Goal: Learn about a topic

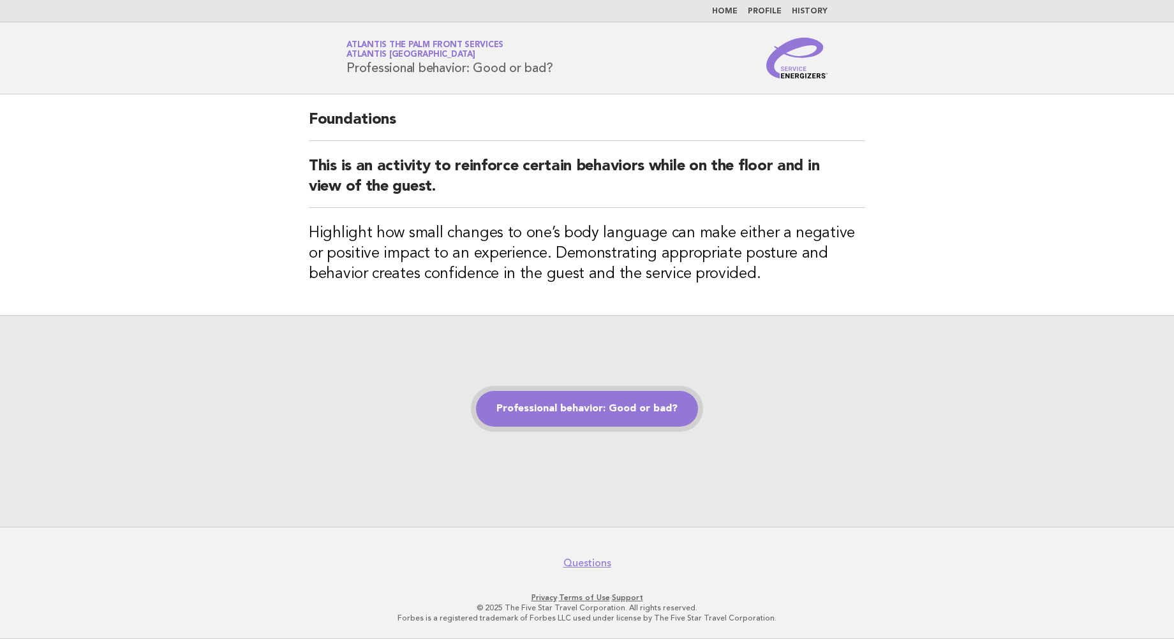
click at [566, 411] on link "Professional behavior: Good or bad?" at bounding box center [587, 409] width 222 height 36
click at [578, 413] on link "Professional behavior: Good or bad?" at bounding box center [587, 409] width 222 height 36
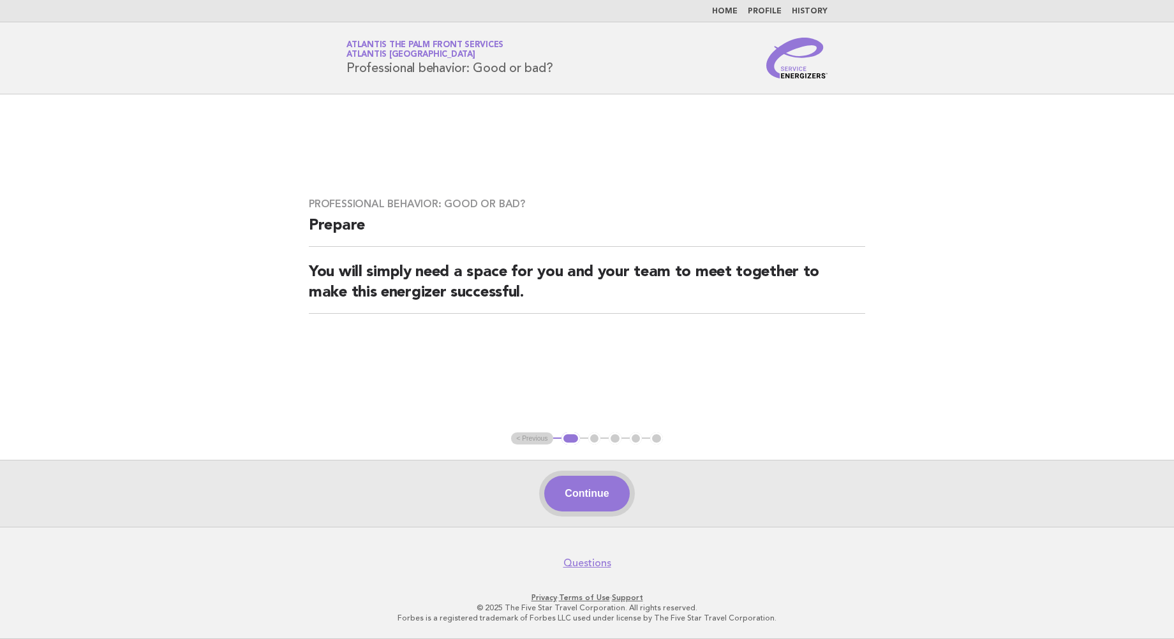
click at [601, 491] on button "Continue" at bounding box center [586, 494] width 85 height 36
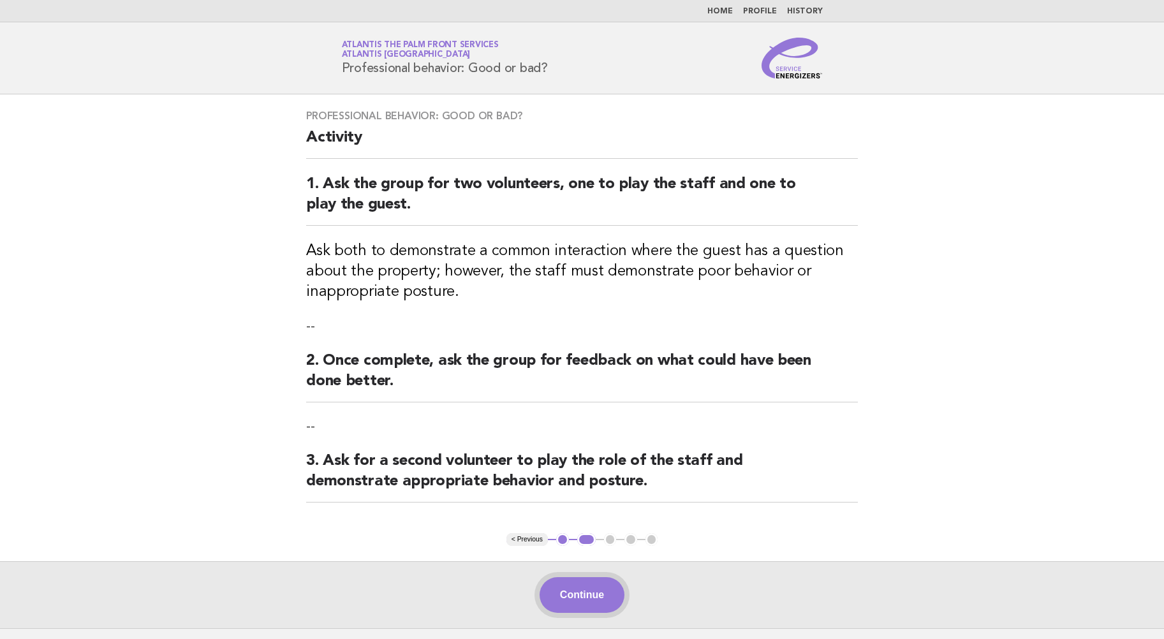
click at [595, 590] on button "Continue" at bounding box center [582, 595] width 85 height 36
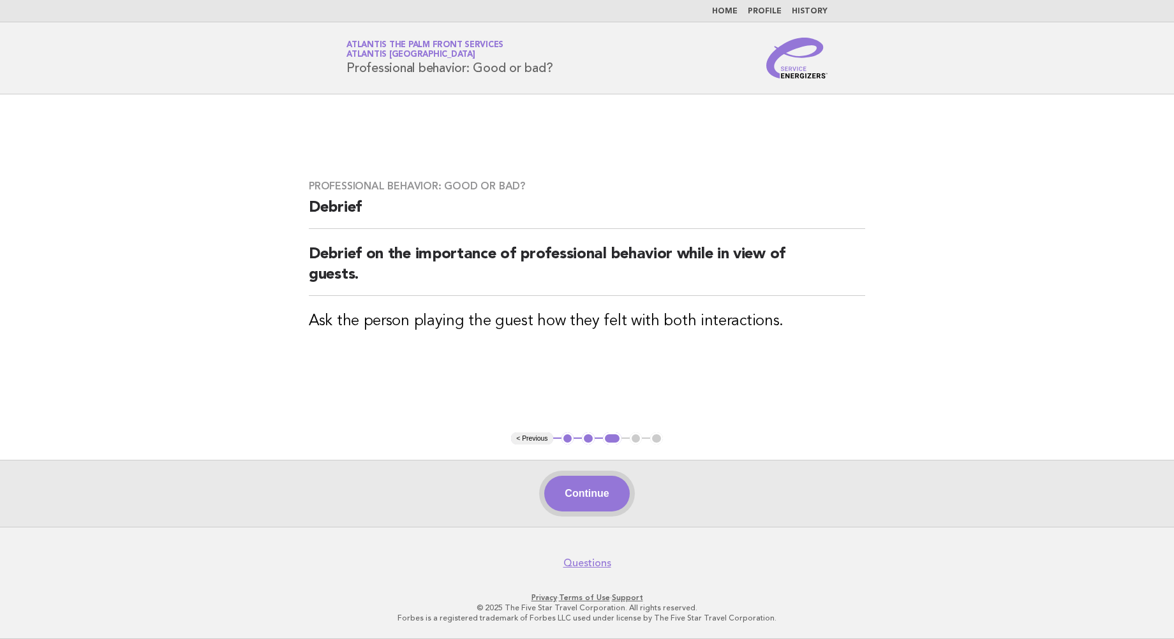
click at [574, 501] on button "Continue" at bounding box center [586, 494] width 85 height 36
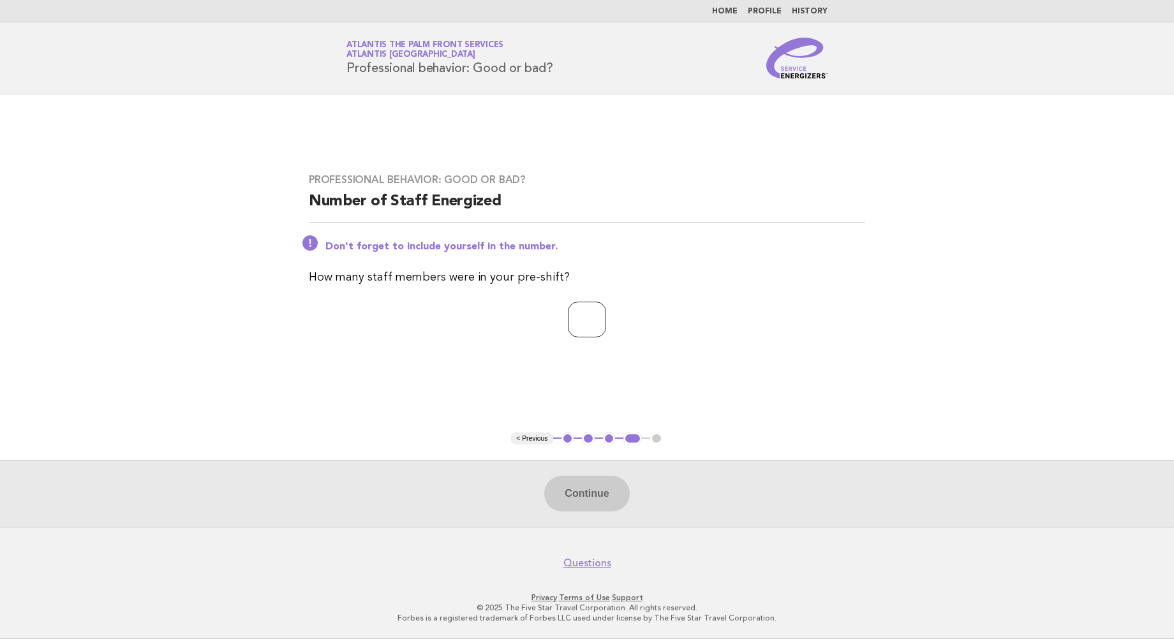
click at [589, 321] on input "number" at bounding box center [587, 320] width 38 height 36
type input "*"
click at [584, 489] on button "Continue" at bounding box center [586, 494] width 85 height 36
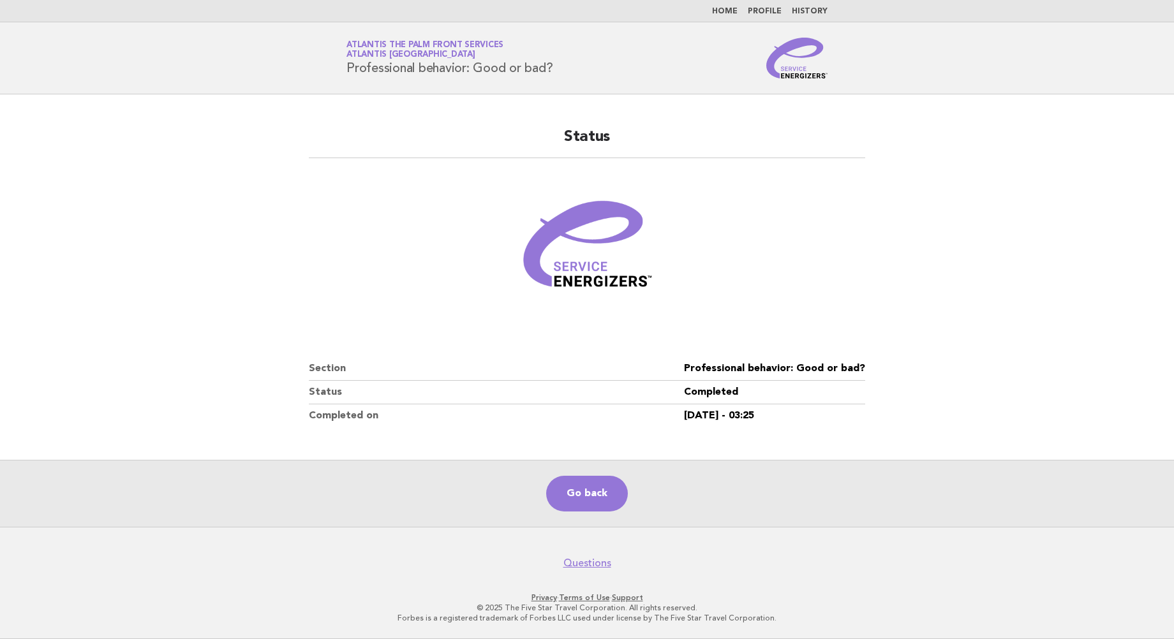
click at [132, 64] on header "Service Energizers Atlantis The Palm Front Services Atlantis [GEOGRAPHIC_DATA] …" at bounding box center [587, 58] width 1174 height 72
